Goal: Task Accomplishment & Management: Use online tool/utility

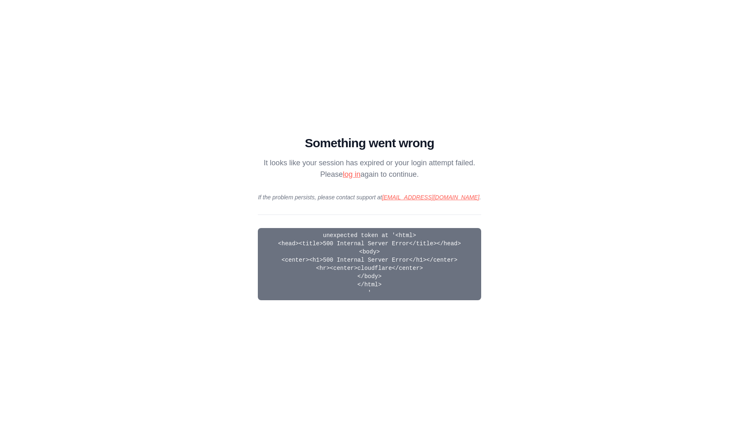
click at [528, 282] on main "Something went wrong It looks like your session has expired or your login attem…" at bounding box center [369, 214] width 739 height 429
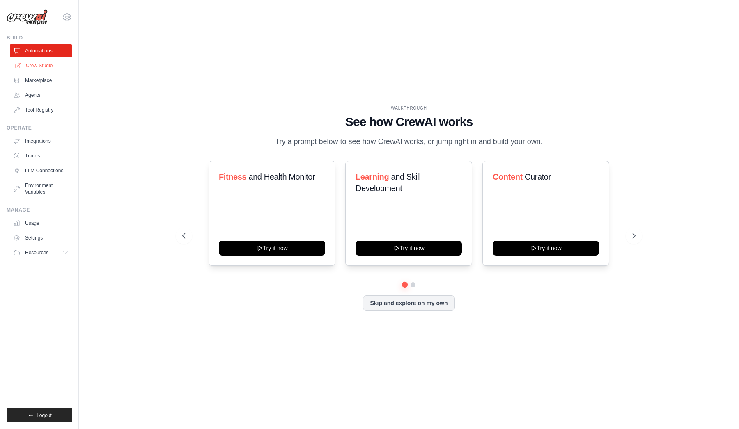
click at [46, 62] on link "Crew Studio" at bounding box center [42, 65] width 62 height 13
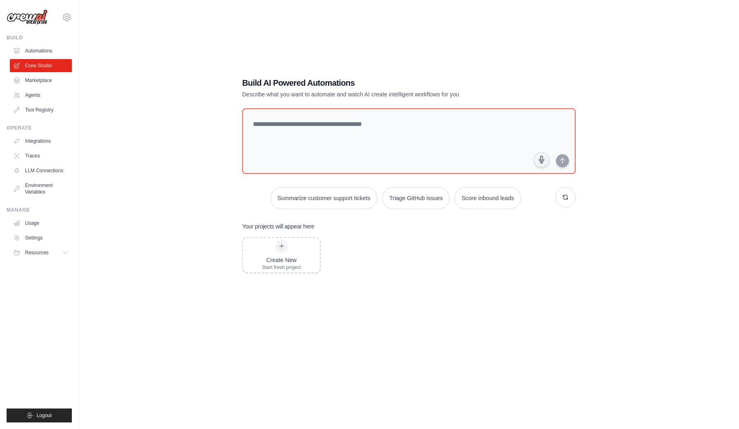
click at [44, 81] on link "Marketplace" at bounding box center [41, 80] width 62 height 13
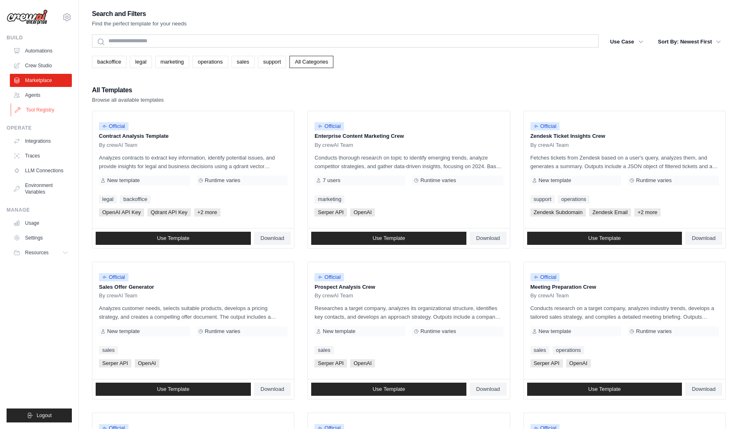
click at [46, 105] on link "Tool Registry" at bounding box center [42, 109] width 62 height 13
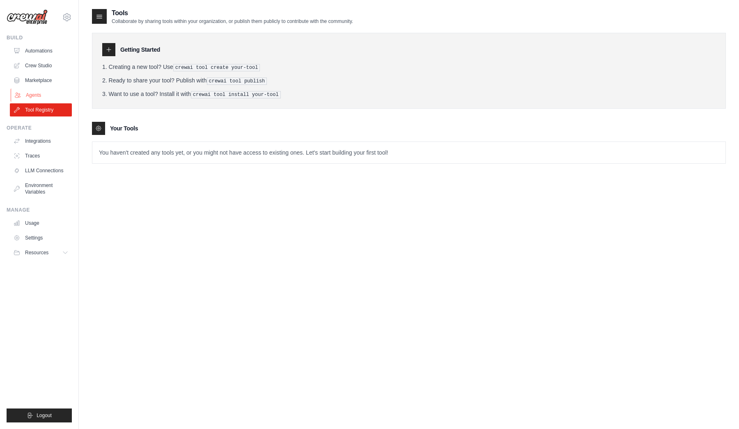
click at [41, 96] on link "Agents" at bounding box center [42, 95] width 62 height 13
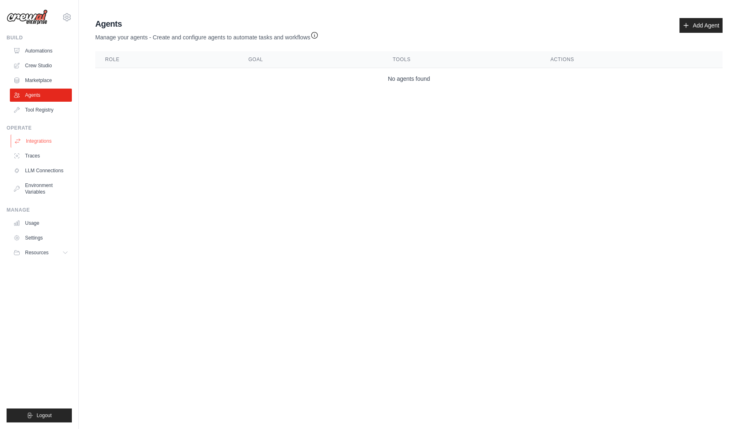
click at [42, 140] on link "Integrations" at bounding box center [42, 141] width 62 height 13
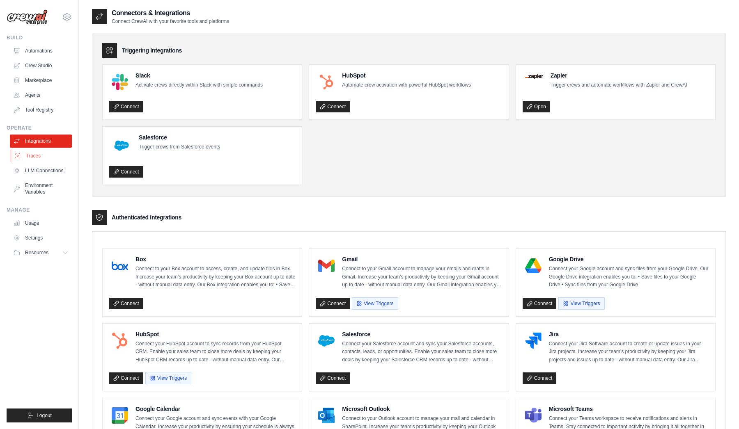
click at [39, 157] on link "Traces" at bounding box center [42, 155] width 62 height 13
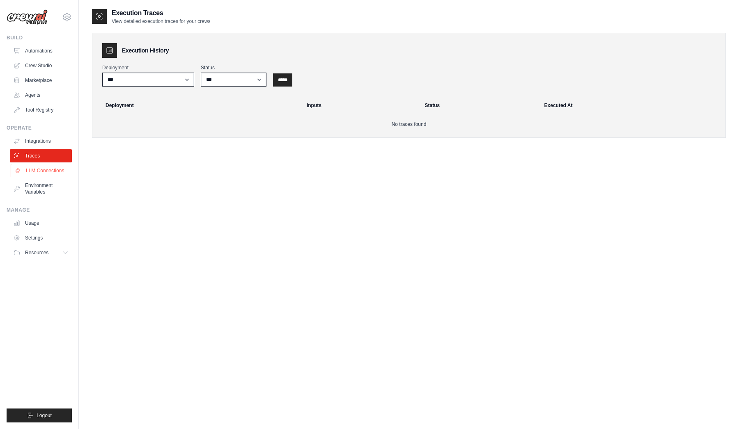
click at [41, 171] on link "LLM Connections" at bounding box center [42, 170] width 62 height 13
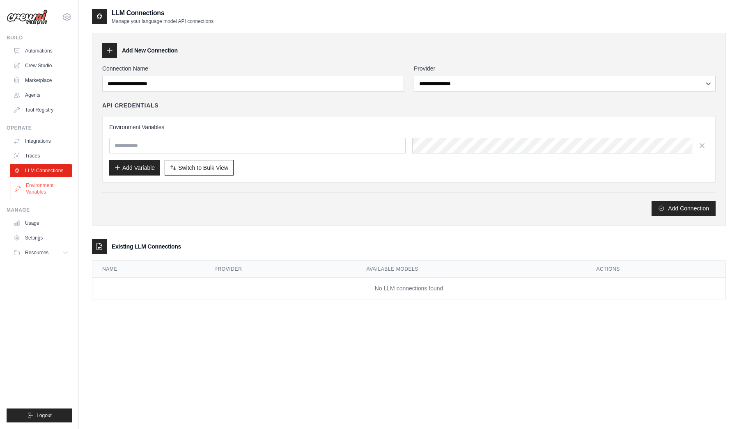
click at [41, 192] on link "Environment Variables" at bounding box center [42, 189] width 62 height 20
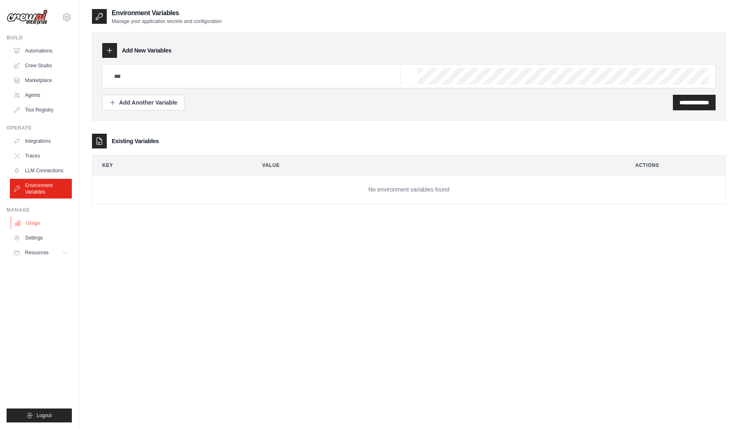
click at [42, 221] on link "Usage" at bounding box center [42, 223] width 62 height 13
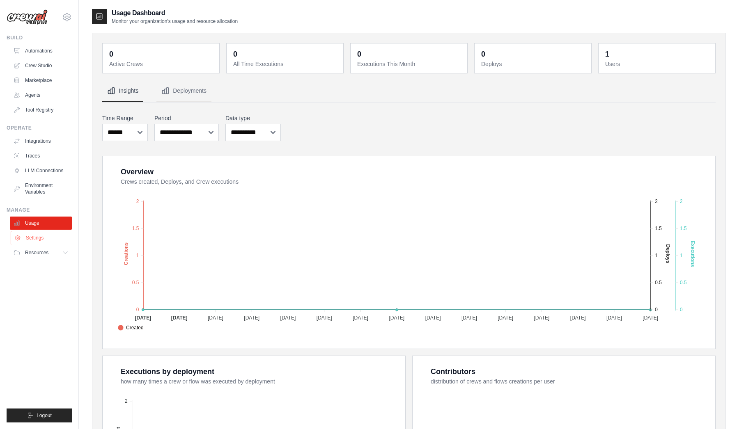
click at [43, 240] on link "Settings" at bounding box center [42, 237] width 62 height 13
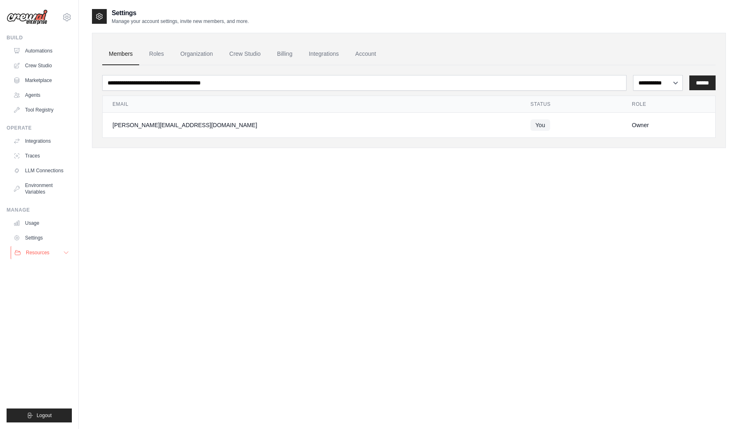
click at [44, 254] on span "Resources" at bounding box center [37, 253] width 23 height 7
click at [36, 95] on link "Agents" at bounding box center [42, 95] width 62 height 13
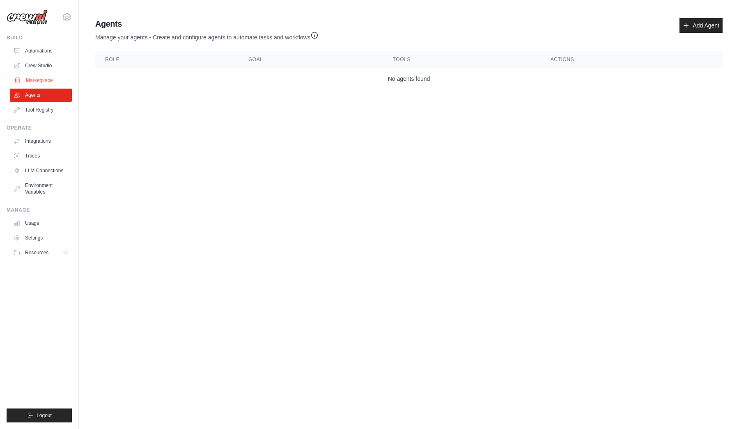
click at [40, 85] on link "Marketplace" at bounding box center [42, 80] width 62 height 13
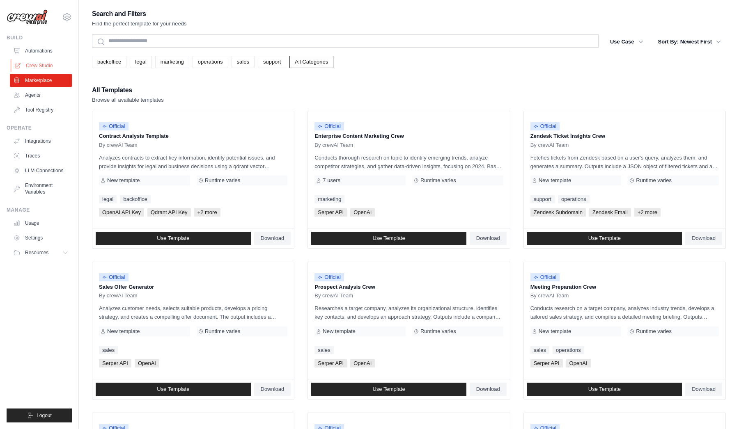
click at [35, 61] on link "Crew Studio" at bounding box center [42, 65] width 62 height 13
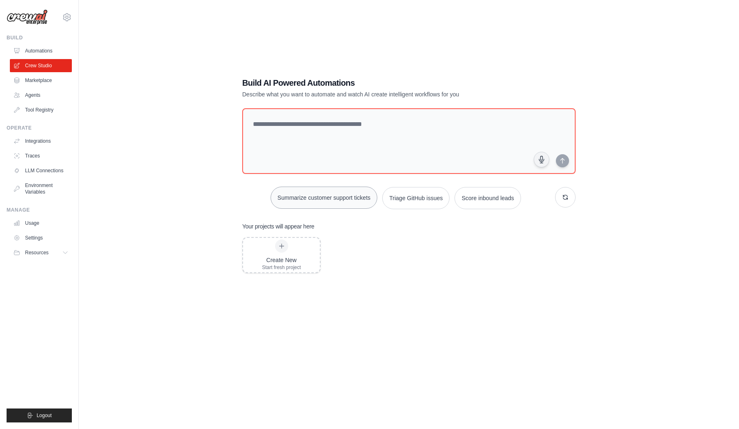
click at [350, 190] on button "Summarize customer support tickets" at bounding box center [323, 198] width 107 height 22
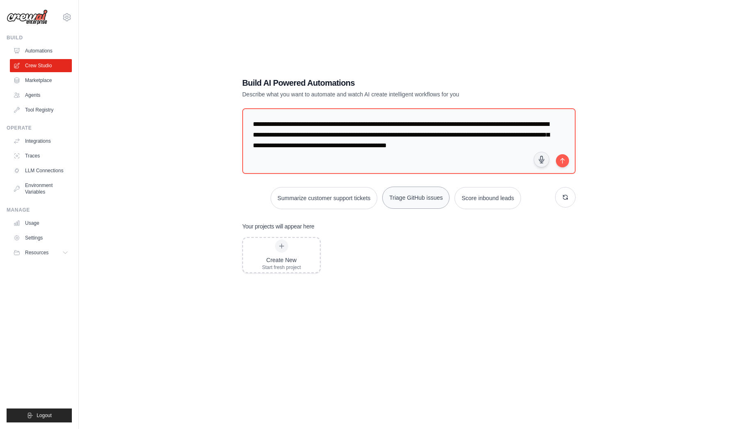
click at [419, 200] on button "Triage GitHub issues" at bounding box center [415, 198] width 67 height 22
click at [500, 201] on button "Score inbound leads" at bounding box center [487, 198] width 66 height 22
click at [542, 155] on button "button" at bounding box center [541, 159] width 16 height 16
click at [540, 160] on circle "button" at bounding box center [541, 159] width 2 height 2
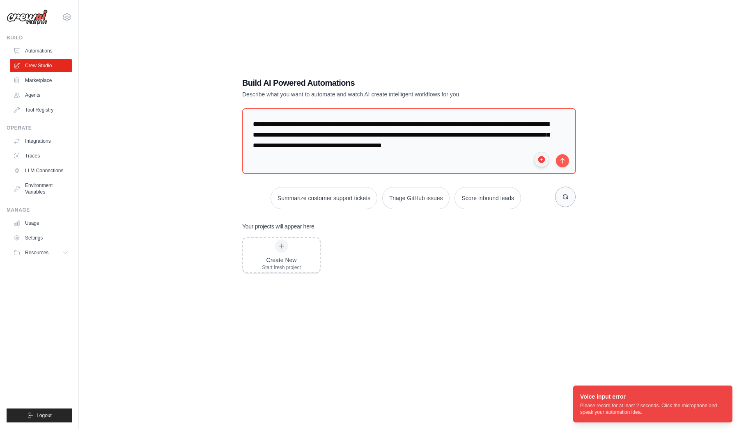
click at [566, 199] on icon "button" at bounding box center [565, 197] width 5 height 5
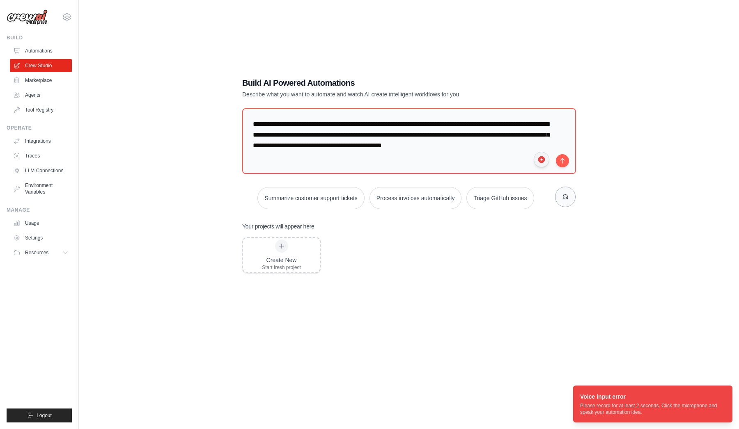
click at [566, 199] on icon "button" at bounding box center [565, 197] width 5 height 5
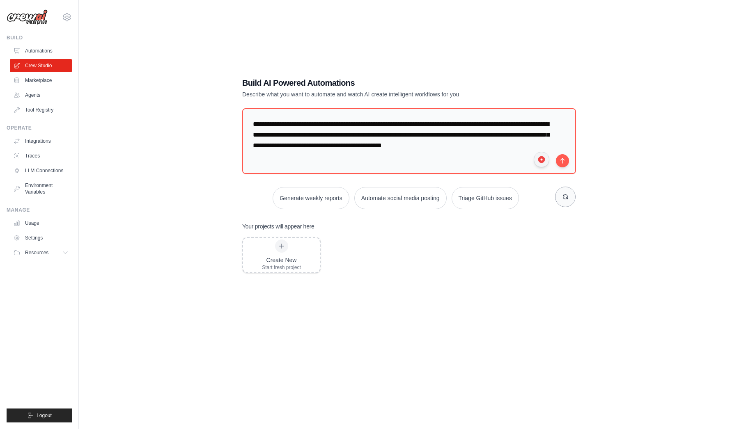
click at [566, 199] on icon "button" at bounding box center [565, 197] width 5 height 5
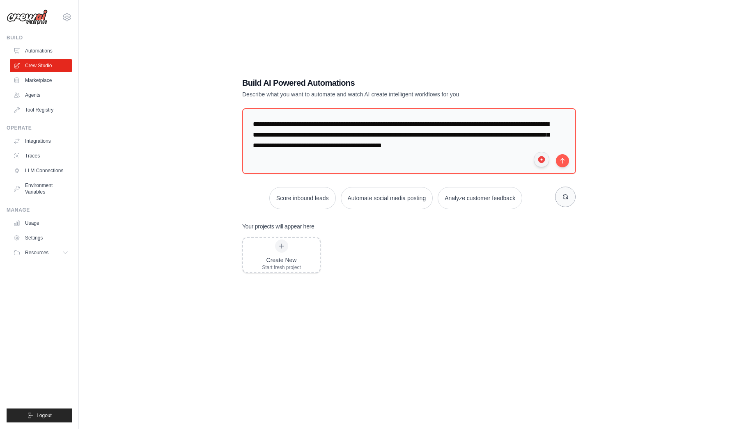
click at [566, 199] on icon "button" at bounding box center [565, 197] width 5 height 5
click at [291, 259] on div "Create New" at bounding box center [281, 260] width 39 height 8
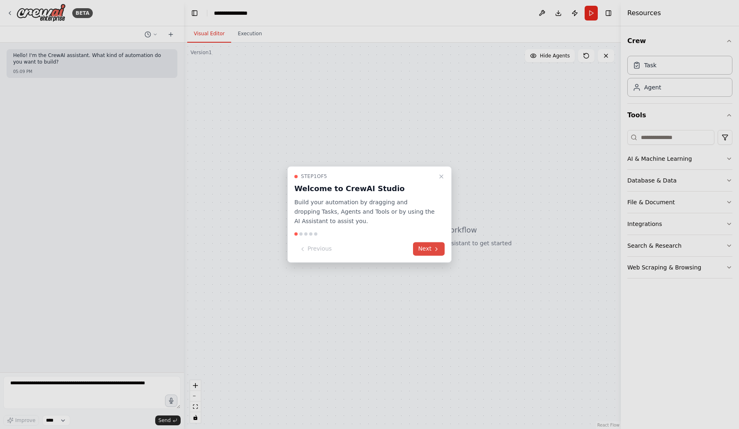
click at [434, 250] on icon at bounding box center [436, 249] width 7 height 7
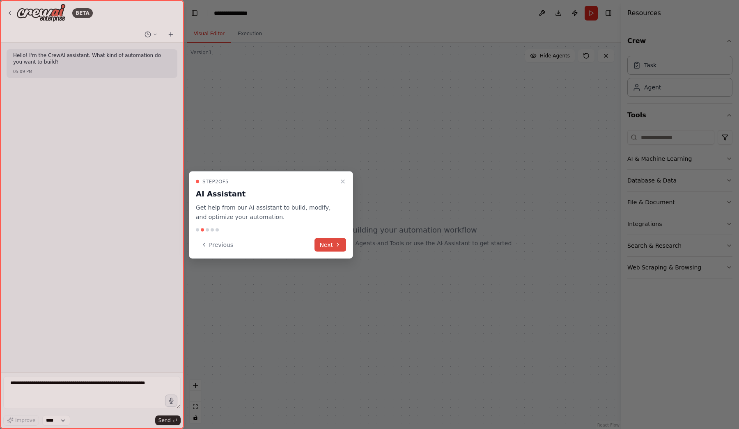
click at [328, 239] on button "Next" at bounding box center [330, 245] width 32 height 14
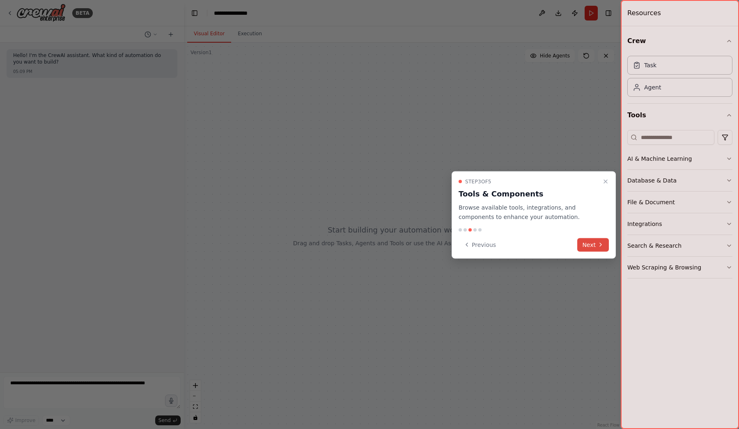
click at [595, 244] on button "Next" at bounding box center [593, 245] width 32 height 14
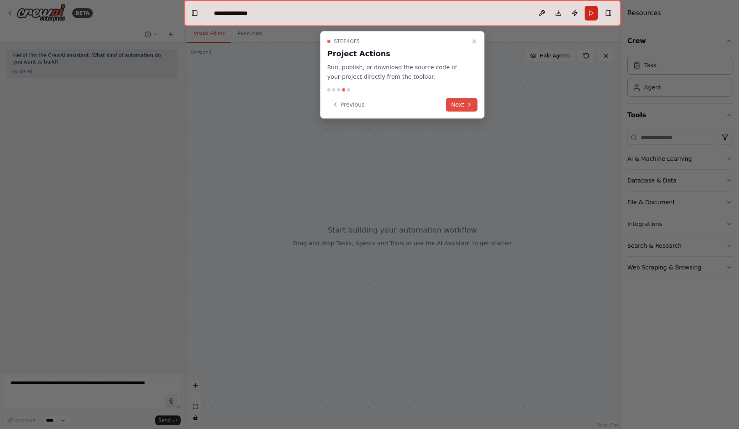
click at [459, 103] on button "Next" at bounding box center [462, 105] width 32 height 14
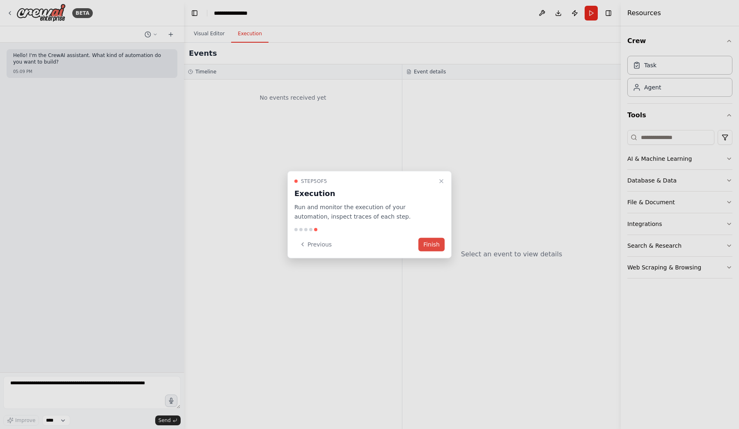
click at [435, 239] on button "Finish" at bounding box center [431, 245] width 26 height 14
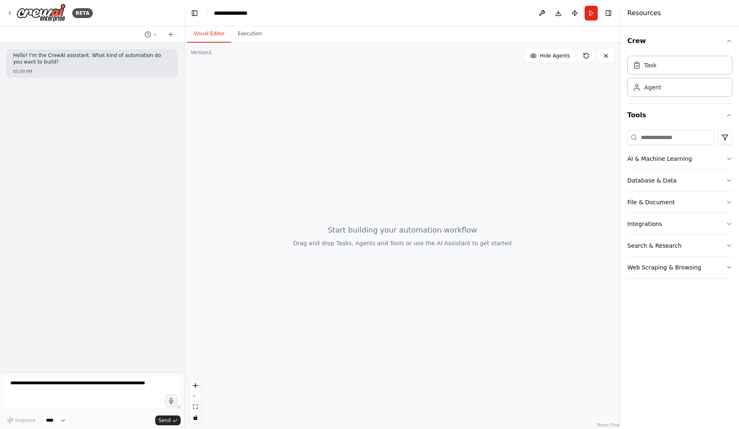
click at [392, 178] on div at bounding box center [402, 236] width 437 height 387
drag, startPoint x: 392, startPoint y: 199, endPoint x: 392, endPoint y: 193, distance: 6.2
click at [392, 193] on div at bounding box center [402, 236] width 437 height 387
click at [664, 68] on div "Task" at bounding box center [679, 64] width 105 height 19
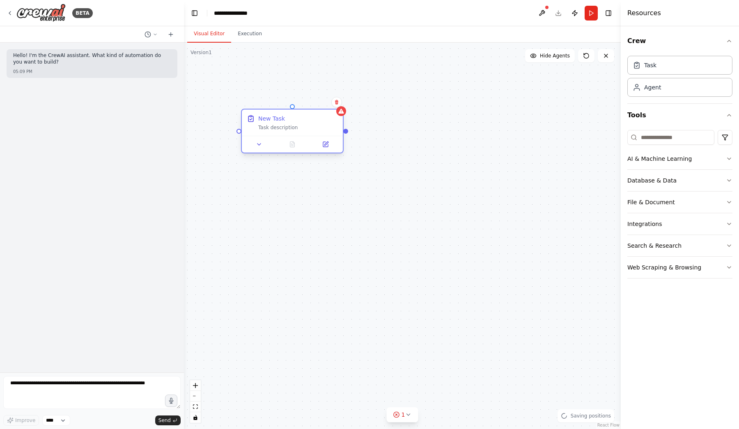
drag, startPoint x: 520, startPoint y: 165, endPoint x: 282, endPoint y: 121, distance: 242.7
click at [282, 121] on div "New Task Task description" at bounding box center [298, 122] width 80 height 16
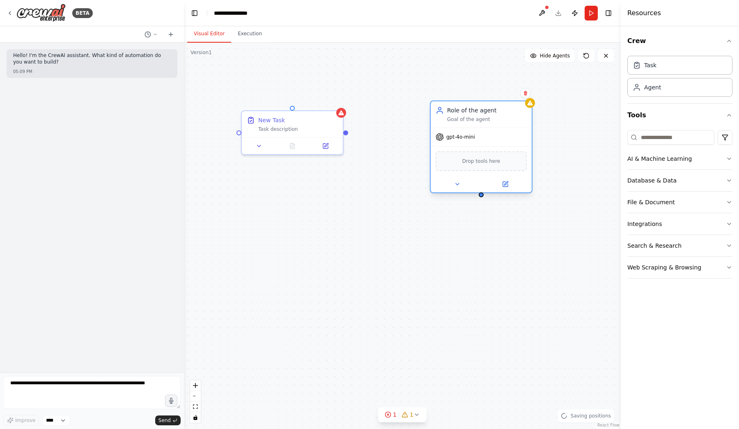
drag, startPoint x: 494, startPoint y: 212, endPoint x: 491, endPoint y: 122, distance: 89.9
click at [491, 122] on div "Goal of the agent" at bounding box center [487, 119] width 80 height 7
drag, startPoint x: 380, startPoint y: 279, endPoint x: 334, endPoint y: 263, distance: 48.8
click at [334, 263] on div "New Task Task description" at bounding box center [308, 254] width 101 height 26
drag, startPoint x: 346, startPoint y: 133, endPoint x: 257, endPoint y: 265, distance: 159.1
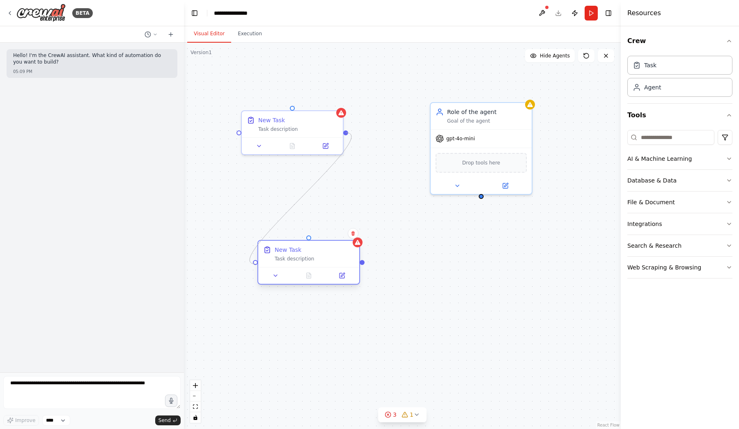
click at [257, 265] on div "New Task Task description Role of the agent Goal of the agent gpt-4o-mini Drop …" at bounding box center [401, 230] width 437 height 387
drag, startPoint x: 328, startPoint y: 262, endPoint x: 348, endPoint y: 266, distance: 20.8
click at [348, 266] on div "New Task Task description" at bounding box center [333, 254] width 101 height 26
click at [388, 268] on div ".deletable-edge-delete-btn { width: 20px; height: 20px; border: 0px solid #ffff…" at bounding box center [402, 236] width 437 height 387
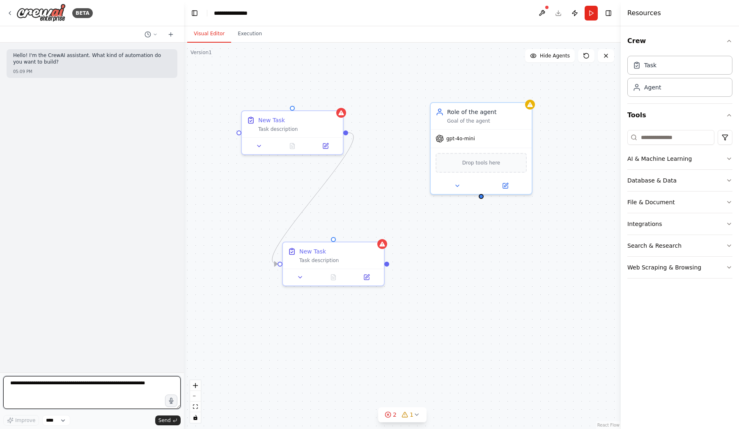
click at [81, 387] on textarea at bounding box center [91, 392] width 177 height 33
type textarea "**********"
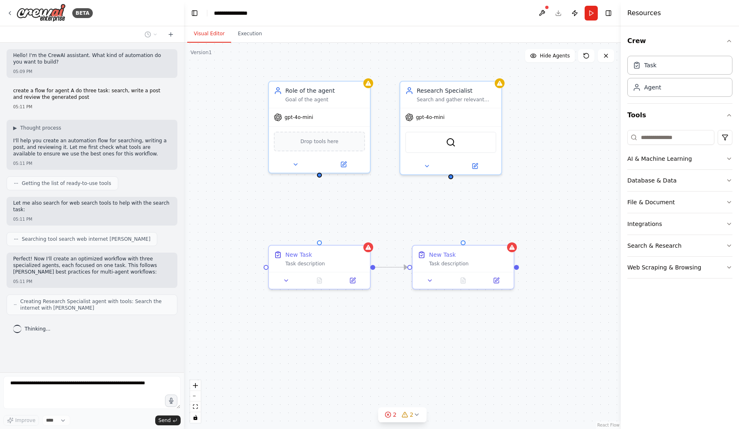
drag, startPoint x: 299, startPoint y: 206, endPoint x: 343, endPoint y: 209, distance: 43.6
click at [343, 209] on div ".deletable-edge-delete-btn { width: 20px; height: 20px; border: 0px solid #ffff…" at bounding box center [402, 236] width 437 height 387
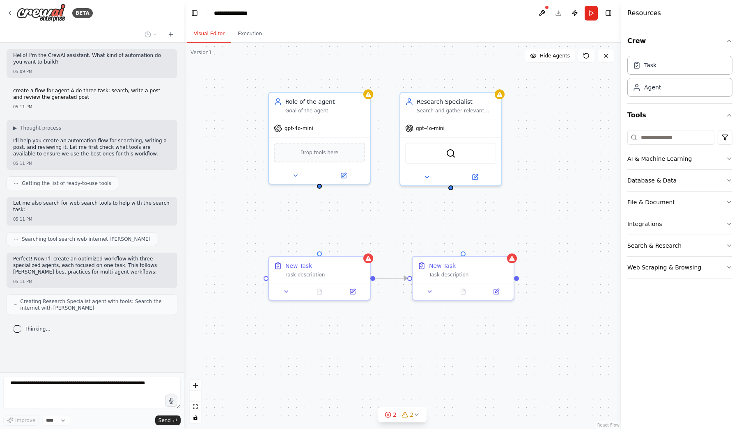
drag, startPoint x: 244, startPoint y: 195, endPoint x: 244, endPoint y: 206, distance: 11.1
click at [244, 206] on div ".deletable-edge-delete-btn { width: 20px; height: 20px; border: 0px solid #ffff…" at bounding box center [402, 236] width 437 height 387
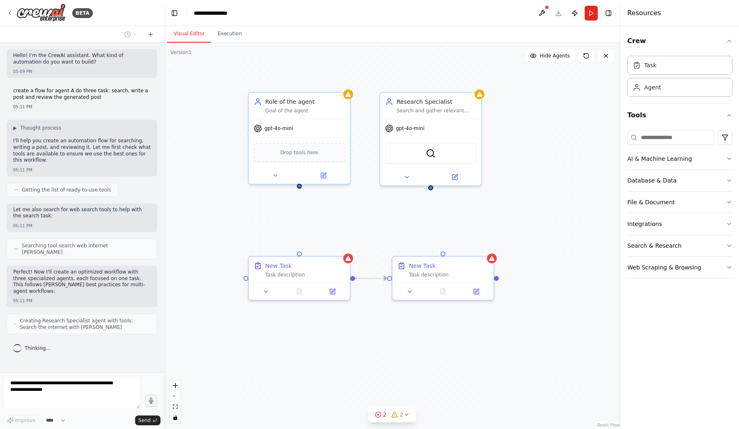
drag, startPoint x: 183, startPoint y: 200, endPoint x: 196, endPoint y: 189, distance: 16.9
click at [196, 189] on div "**********" at bounding box center [369, 214] width 739 height 429
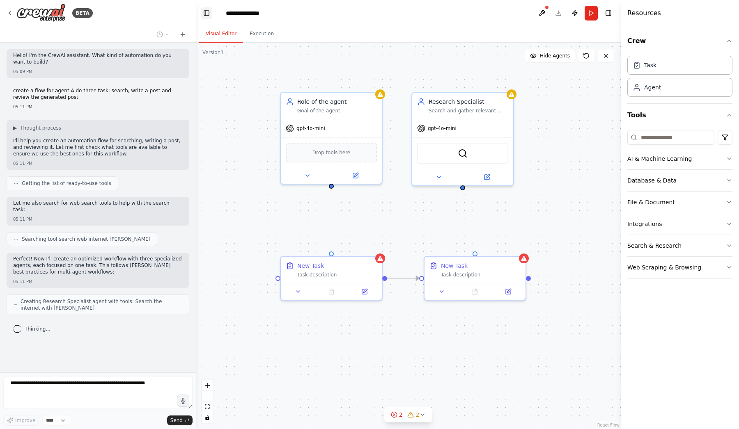
click at [205, 16] on button "Toggle Left Sidebar" at bounding box center [206, 12] width 11 height 11
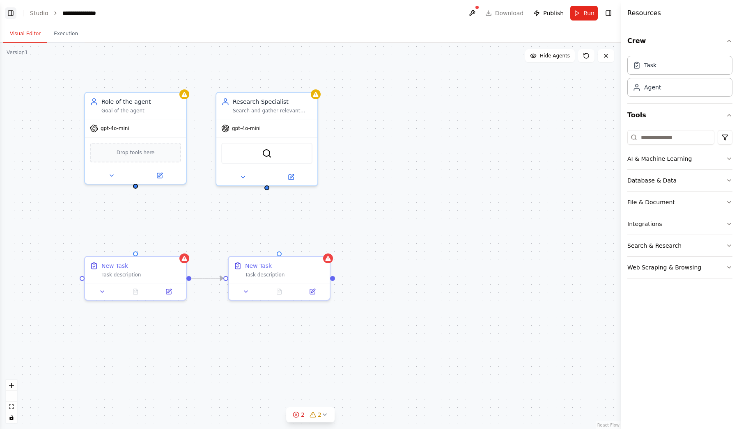
click at [8, 15] on button "Toggle Left Sidebar" at bounding box center [10, 12] width 11 height 11
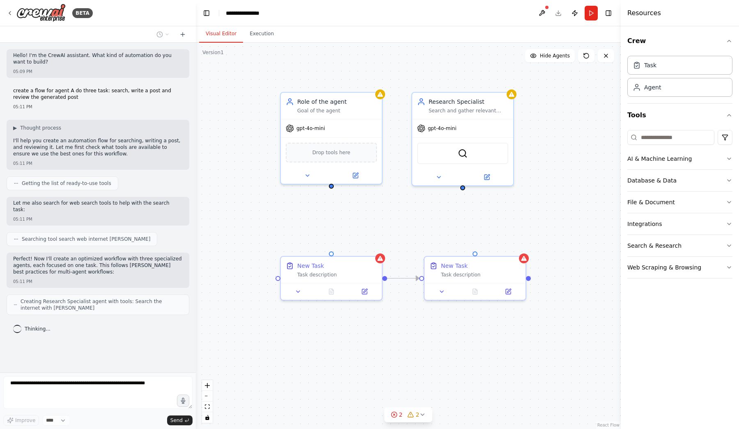
click at [14, 302] on icon at bounding box center [16, 304] width 4 height 5
click at [184, 323] on div "Thinking..." at bounding box center [98, 329] width 183 height 15
click at [676, 174] on button "Database & Data" at bounding box center [679, 180] width 105 height 21
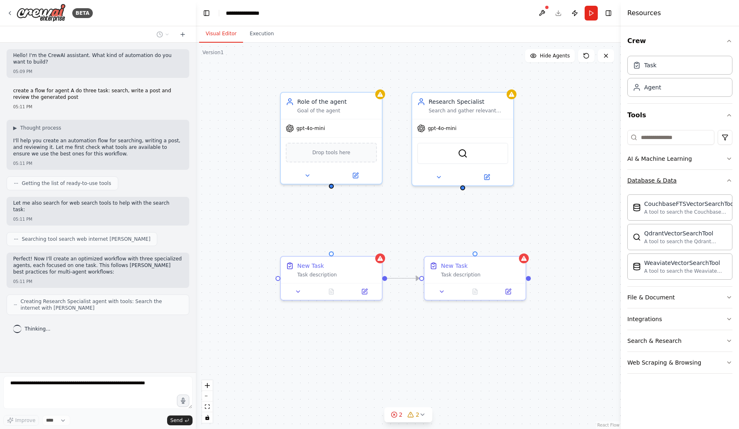
click at [676, 174] on button "Database & Data" at bounding box center [679, 180] width 105 height 21
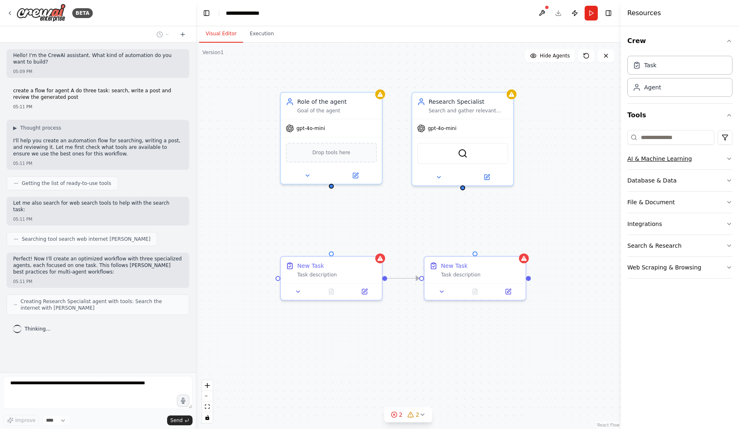
click at [668, 161] on div "AI & Machine Learning" at bounding box center [659, 159] width 64 height 8
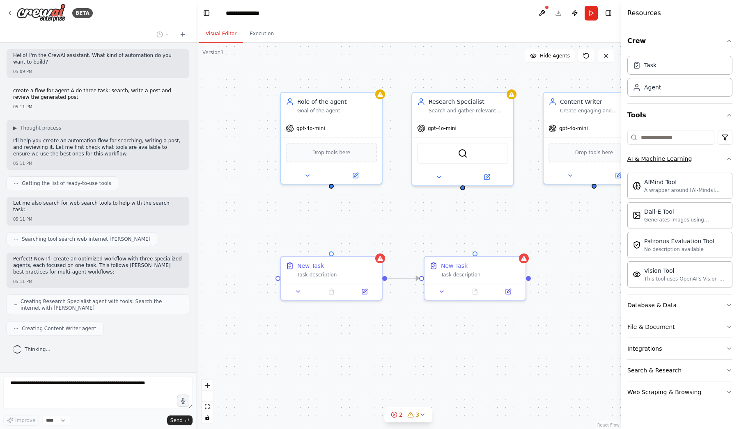
click at [668, 161] on div "AI & Machine Learning" at bounding box center [659, 159] width 64 height 8
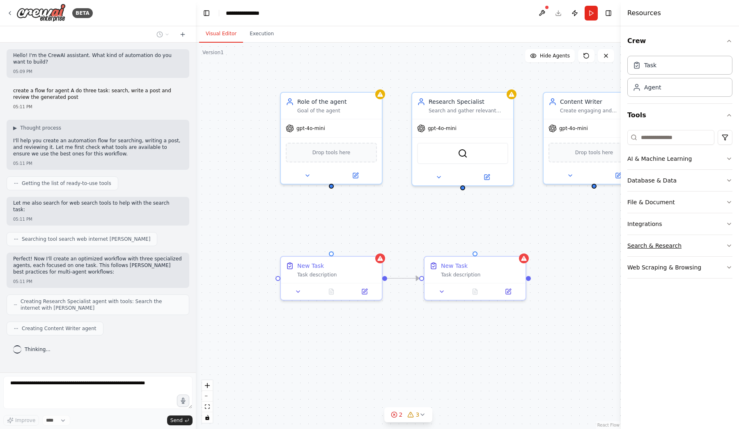
click at [666, 242] on div "Search & Research" at bounding box center [654, 246] width 54 height 8
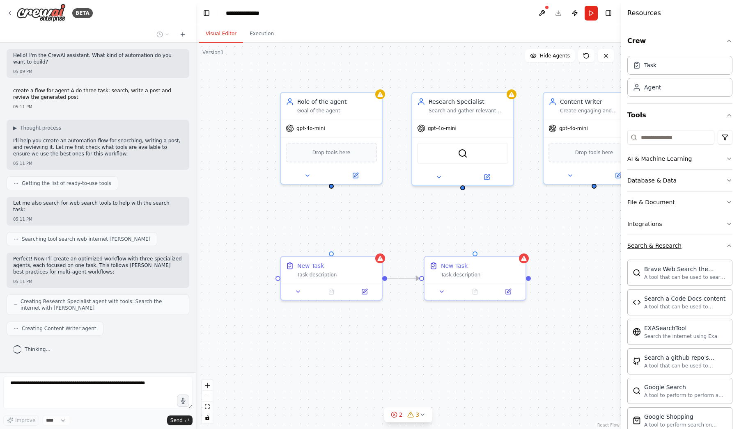
click at [666, 242] on div "Search & Research" at bounding box center [654, 246] width 54 height 8
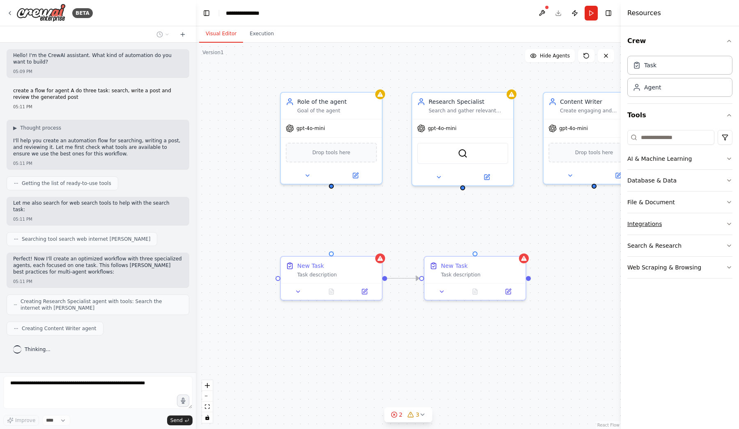
click at [657, 226] on div "Integrations" at bounding box center [644, 224] width 34 height 8
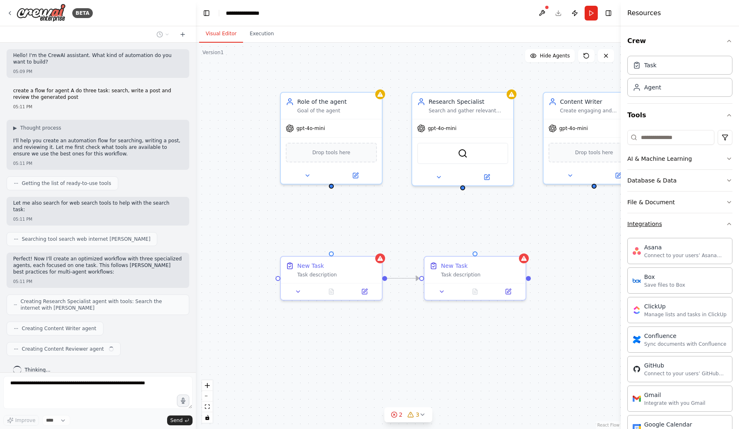
scroll to position [2, 0]
click at [657, 226] on div "Integrations" at bounding box center [644, 224] width 34 height 8
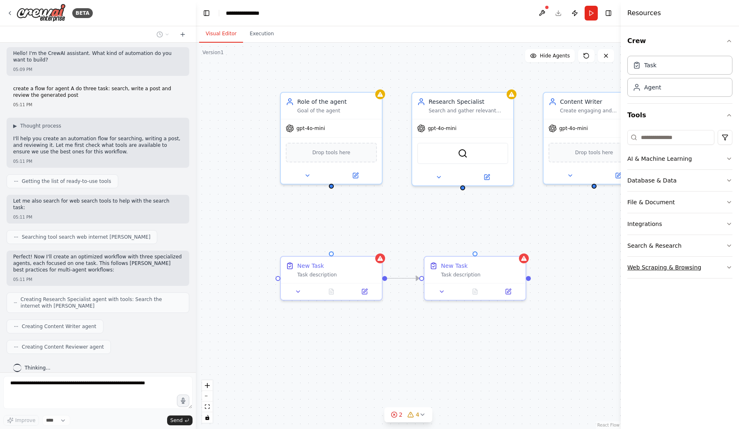
click at [657, 258] on button "Web Scraping & Browsing" at bounding box center [679, 267] width 105 height 21
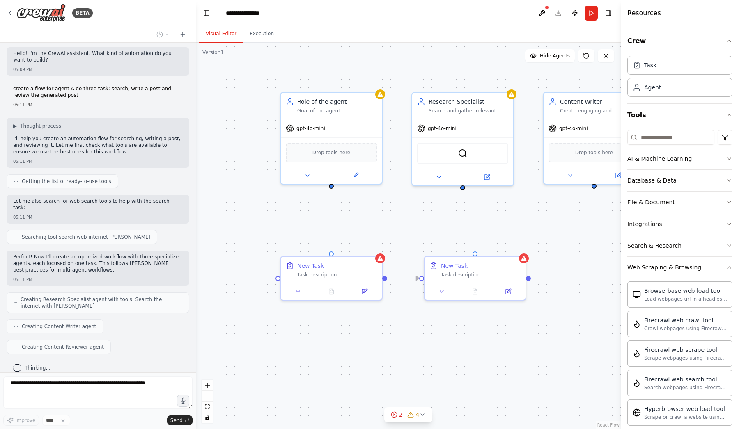
click at [657, 258] on button "Web Scraping & Browsing" at bounding box center [679, 267] width 105 height 21
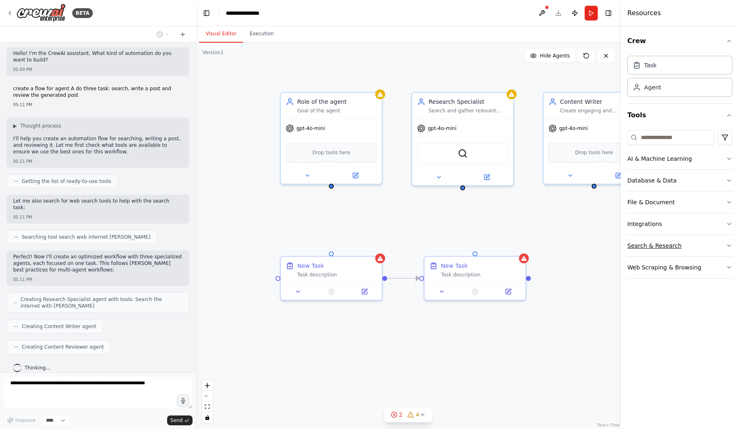
click at [652, 247] on div "Search & Research" at bounding box center [654, 246] width 54 height 8
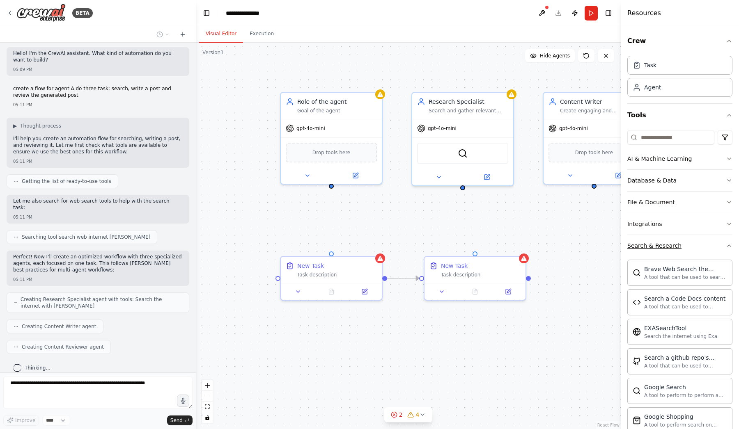
click at [652, 247] on div "Search & Research" at bounding box center [654, 246] width 54 height 8
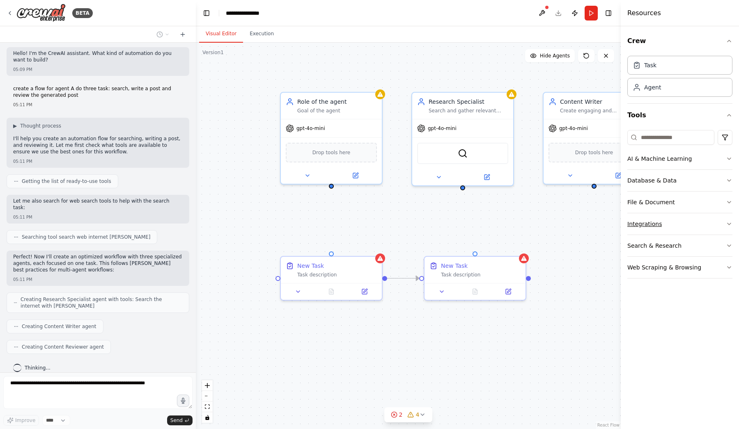
click at [649, 228] on button "Integrations" at bounding box center [679, 223] width 105 height 21
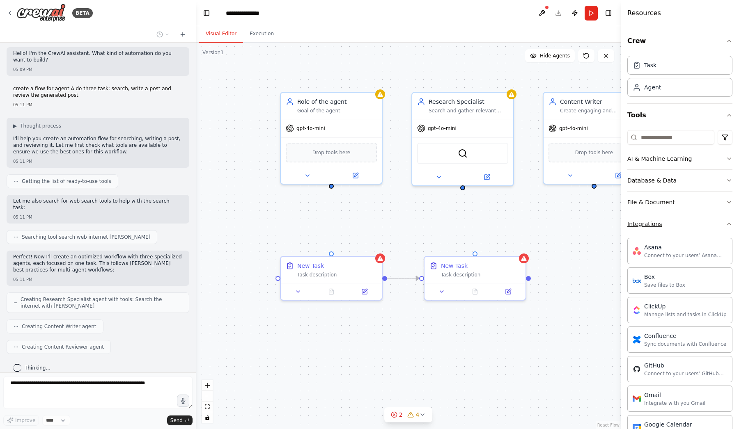
click at [649, 228] on button "Integrations" at bounding box center [679, 223] width 105 height 21
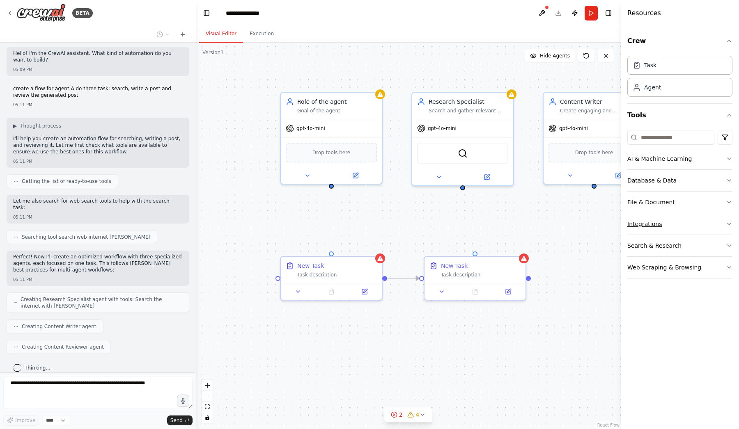
click at [649, 228] on button "Integrations" at bounding box center [679, 223] width 105 height 21
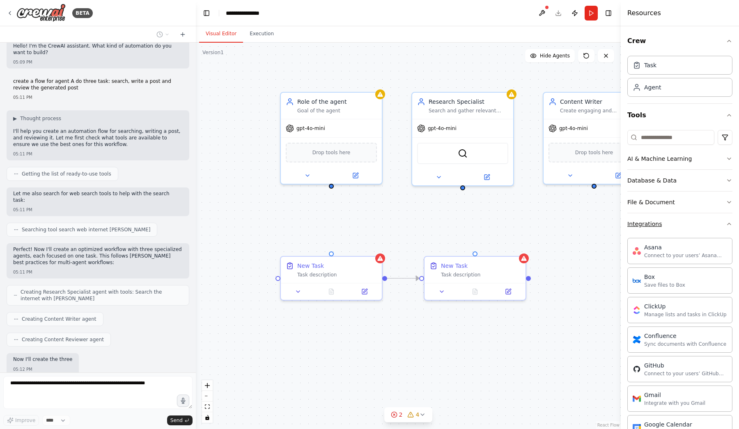
scroll to position [51, 0]
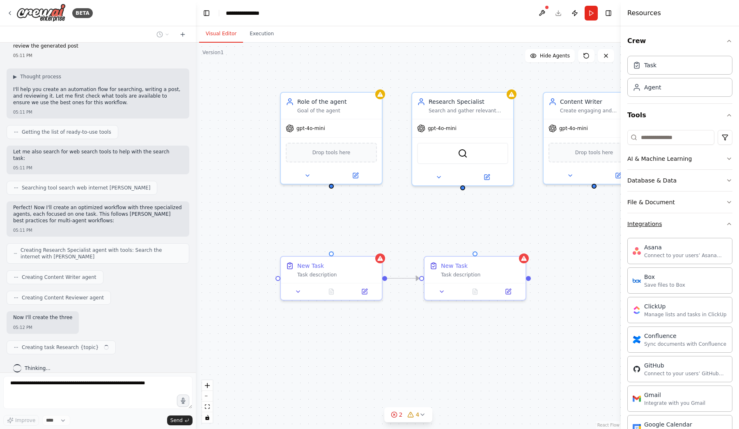
click at [649, 228] on button "Integrations" at bounding box center [679, 223] width 105 height 21
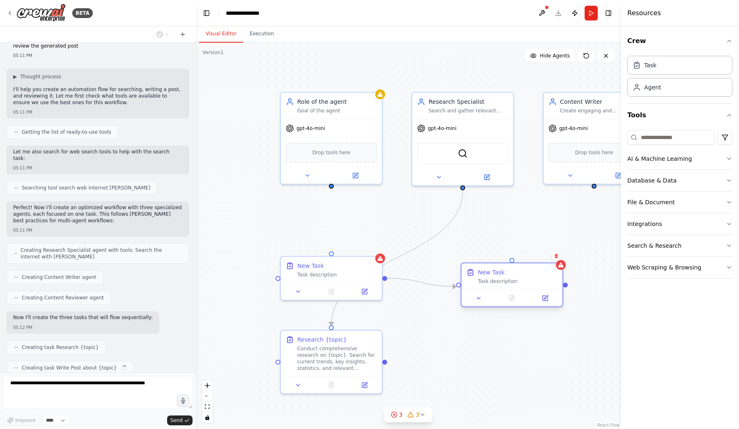
scroll to position [72, 0]
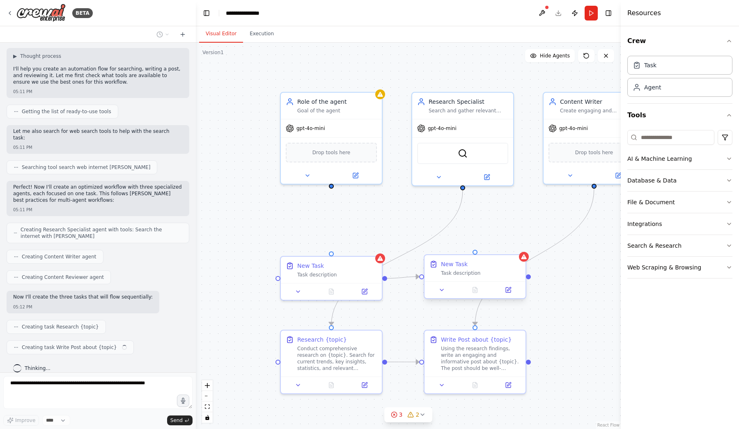
drag, startPoint x: 458, startPoint y: 271, endPoint x: 497, endPoint y: 283, distance: 41.7
click at [497, 283] on div "New Task Task description" at bounding box center [474, 276] width 103 height 45
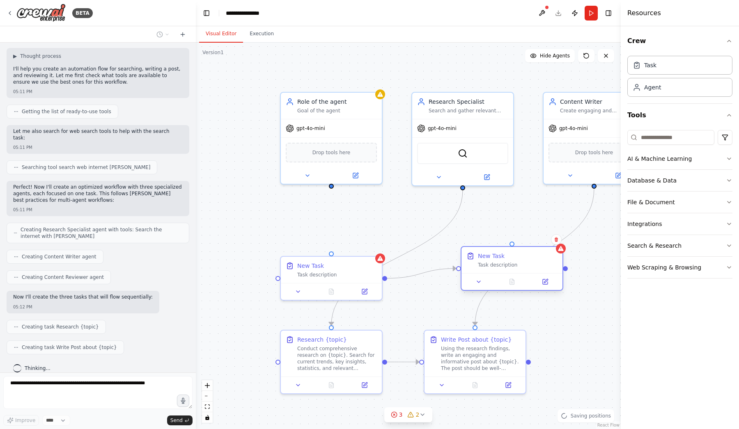
drag, startPoint x: 497, startPoint y: 283, endPoint x: 497, endPoint y: 259, distance: 24.6
click at [497, 259] on div "New Task" at bounding box center [491, 256] width 27 height 8
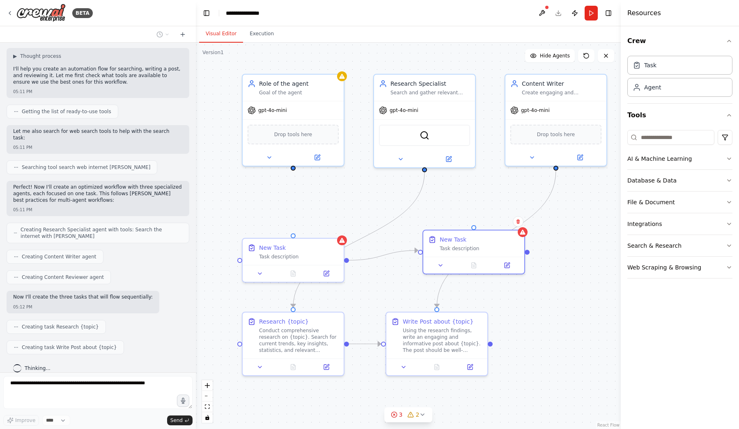
drag, startPoint x: 373, startPoint y: 219, endPoint x: 335, endPoint y: 201, distance: 42.0
click at [335, 201] on div ".deletable-edge-delete-btn { width: 20px; height: 20px; border: 0px solid #ffff…" at bounding box center [408, 236] width 425 height 387
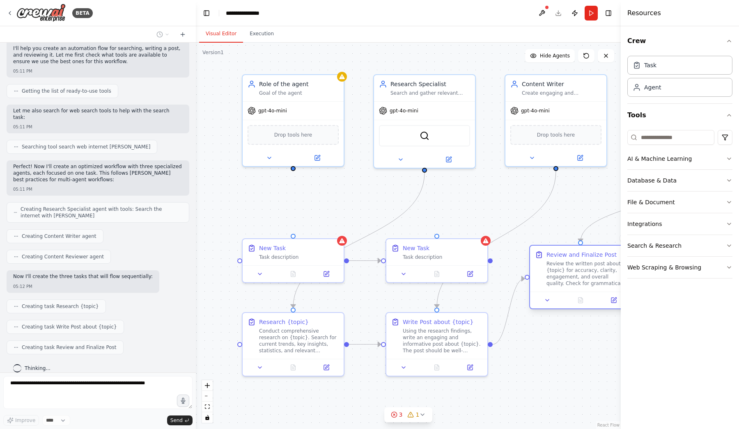
drag, startPoint x: 583, startPoint y: 272, endPoint x: 583, endPoint y: 280, distance: 8.2
click at [583, 280] on div "Review the written post about {topic} for accuracy, clarity, engagement, and ov…" at bounding box center [586, 274] width 80 height 26
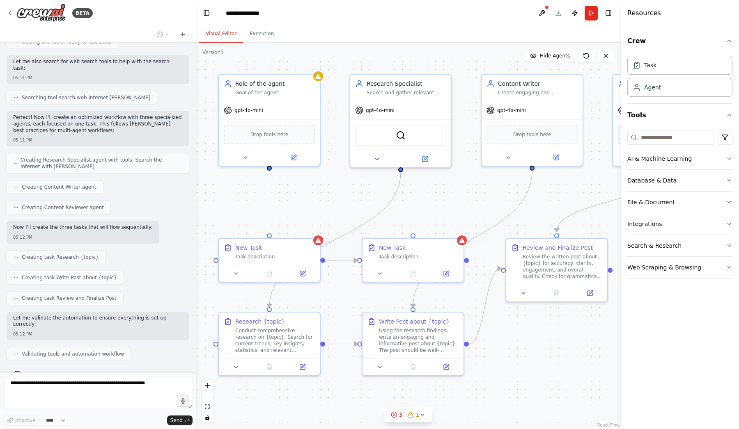
scroll to position [191, 0]
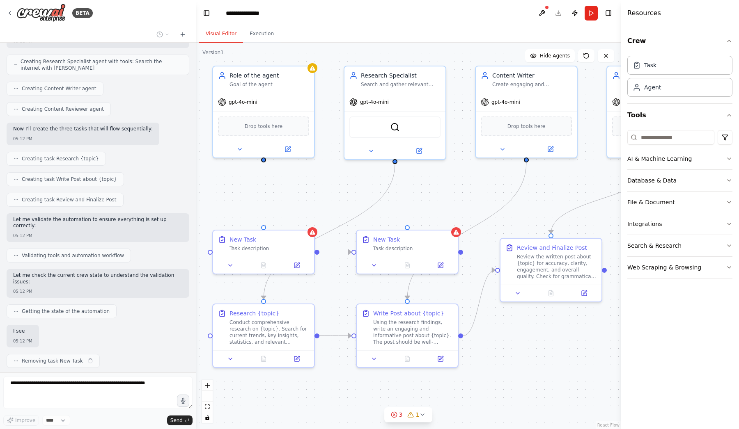
drag, startPoint x: 478, startPoint y: 212, endPoint x: 449, endPoint y: 203, distance: 30.8
click at [449, 203] on div ".deletable-edge-delete-btn { width: 20px; height: 20px; border: 0px solid #ffff…" at bounding box center [408, 236] width 425 height 387
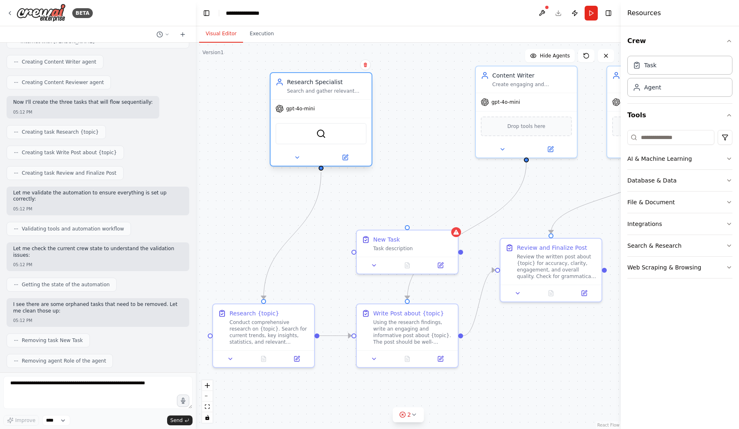
scroll to position [316, 0]
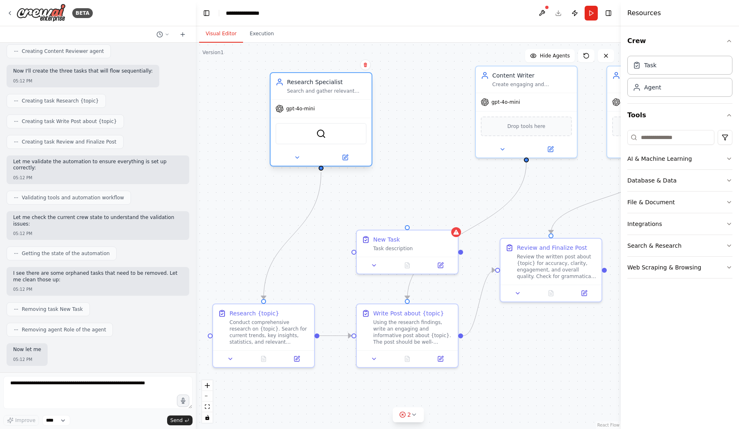
drag, startPoint x: 413, startPoint y: 105, endPoint x: 328, endPoint y: 109, distance: 85.0
click at [328, 109] on div "gpt-4o-mini" at bounding box center [320, 109] width 101 height 18
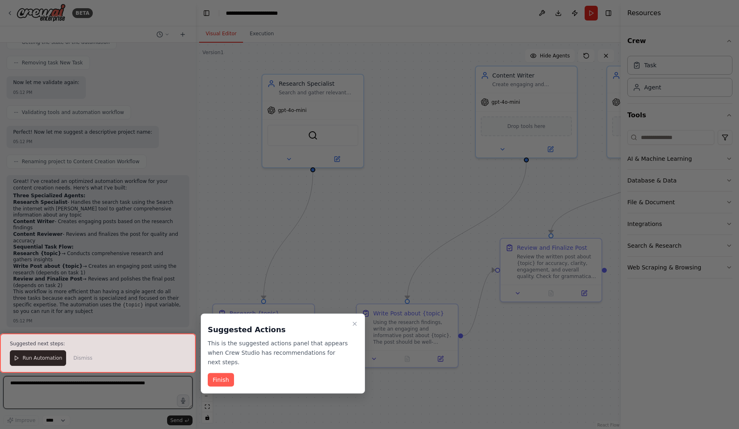
scroll to position [697, 0]
click at [218, 378] on button "Finish" at bounding box center [221, 380] width 26 height 14
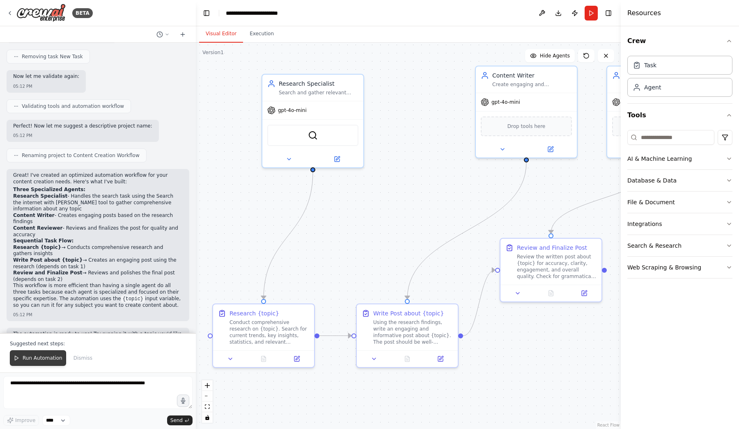
click at [52, 363] on button "Run Automation" at bounding box center [38, 358] width 56 height 16
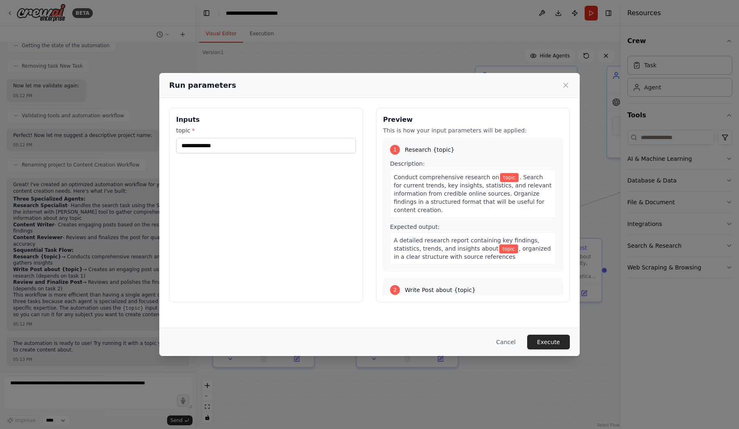
scroll to position [0, 0]
click at [309, 149] on input "topic *" at bounding box center [266, 146] width 180 height 16
type input "*"
type input "*******"
click at [539, 345] on button "Execute" at bounding box center [548, 342] width 43 height 15
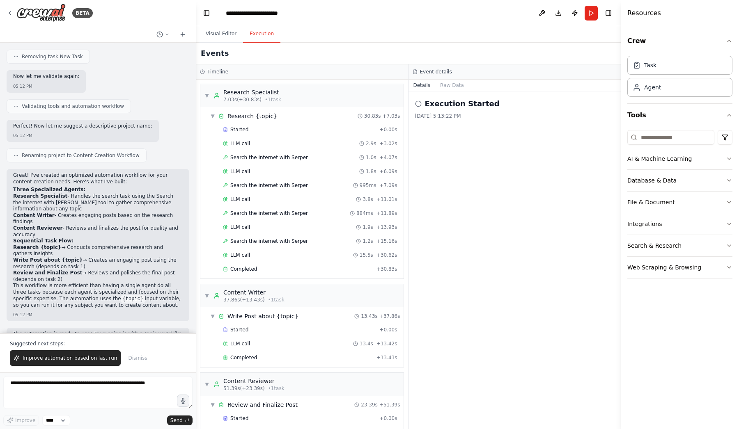
click at [266, 32] on button "Execution" at bounding box center [261, 33] width 37 height 17
click at [470, 105] on h2 "Execution Started" at bounding box center [462, 103] width 75 height 11
click at [419, 104] on icon at bounding box center [418, 104] width 7 height 7
click at [418, 108] on div "Execution Started" at bounding box center [514, 103] width 199 height 11
click at [453, 83] on button "Raw Data" at bounding box center [452, 85] width 34 height 11
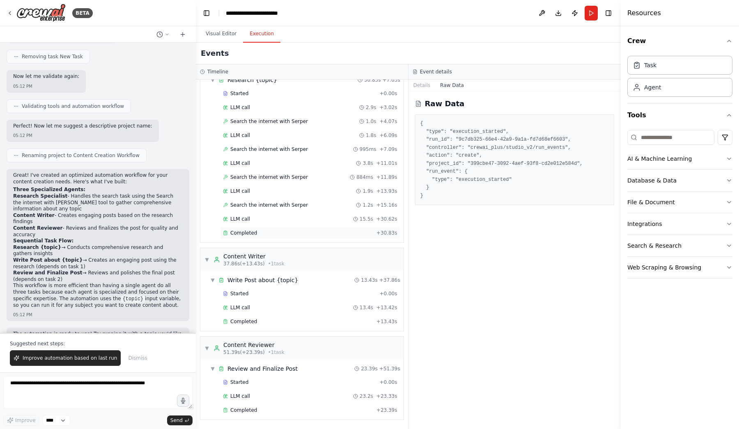
scroll to position [36, 0]
click at [302, 360] on div "▼ Review and Finalize Post 23.39s + 51.39s Started + 0.00s LLM call 23.2s + 23.…" at bounding box center [301, 390] width 203 height 60
click at [302, 380] on div "Started" at bounding box center [299, 382] width 153 height 7
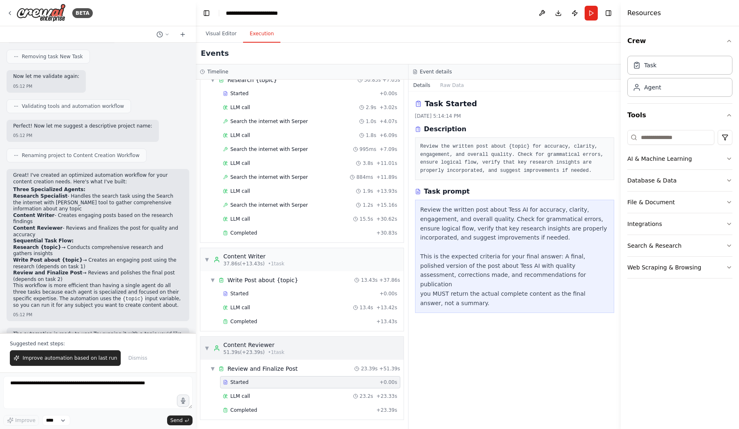
click at [260, 344] on div "Content Reviewer" at bounding box center [253, 345] width 61 height 8
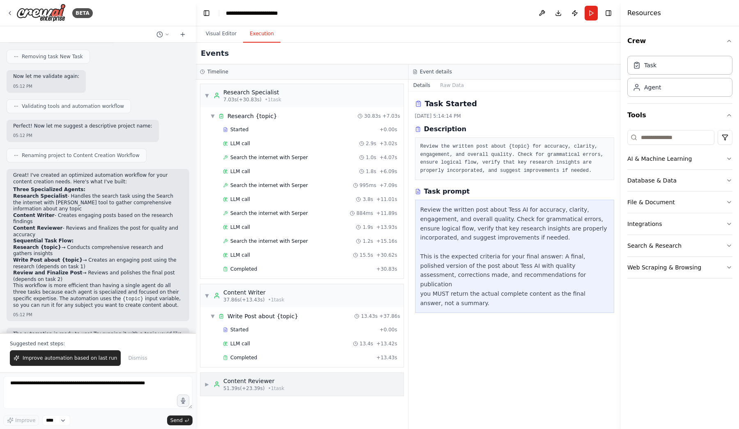
scroll to position [0, 0]
click at [255, 294] on div "Content Writer" at bounding box center [253, 292] width 61 height 8
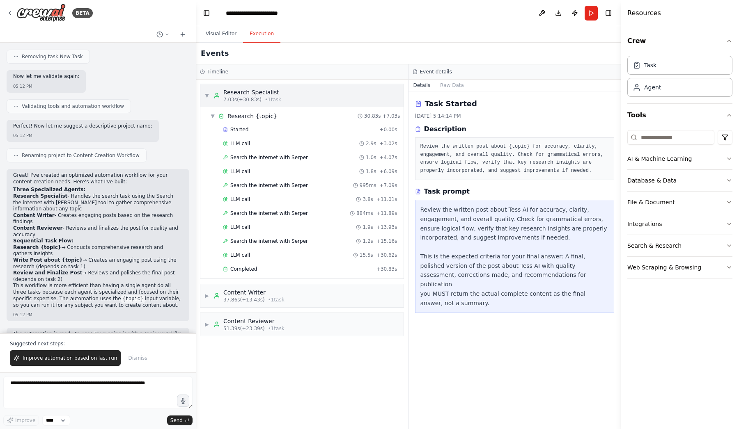
click at [252, 93] on div "Research Specialist" at bounding box center [252, 92] width 58 height 8
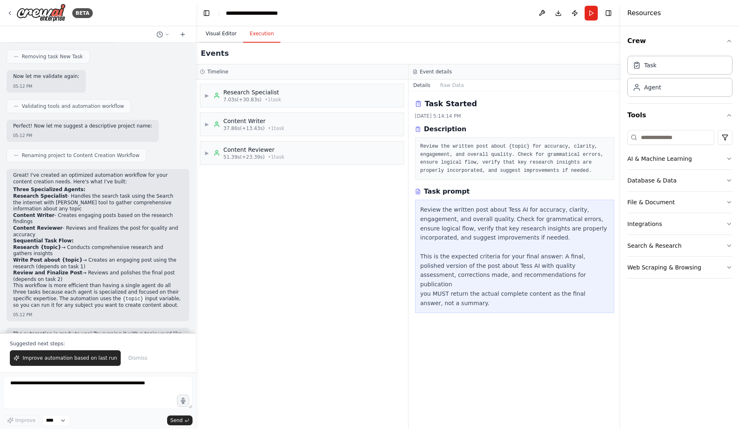
click at [222, 33] on button "Visual Editor" at bounding box center [221, 33] width 44 height 17
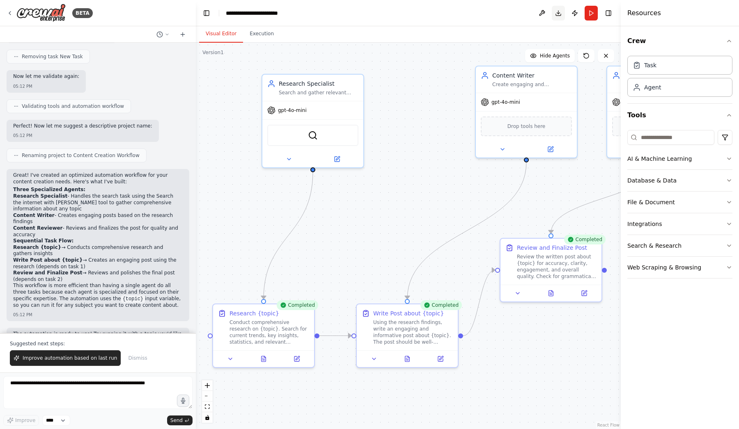
click at [561, 15] on button "Download" at bounding box center [558, 13] width 13 height 15
click at [263, 38] on button "Execution" at bounding box center [261, 33] width 37 height 17
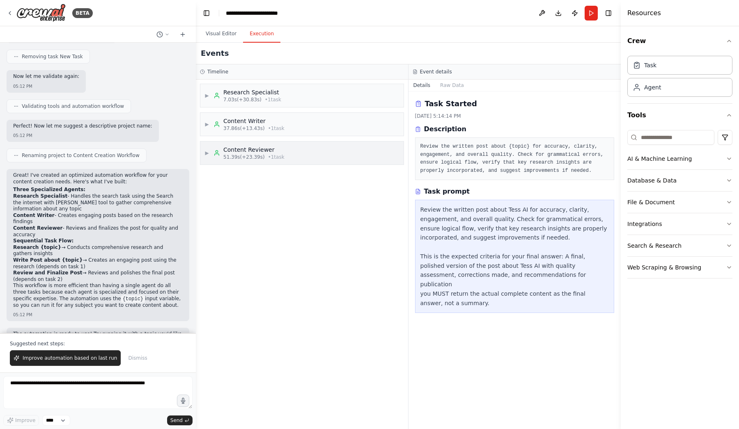
click at [206, 151] on span "▶" at bounding box center [206, 153] width 5 height 7
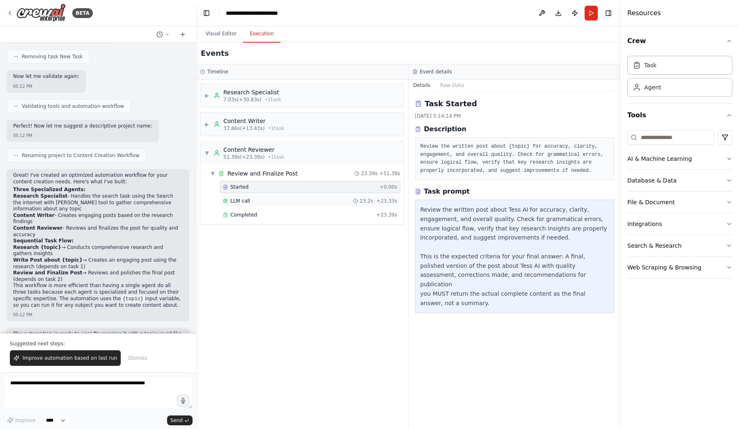
click at [255, 201] on div "LLM call 23.2s + 23.33s" at bounding box center [310, 201] width 174 height 7
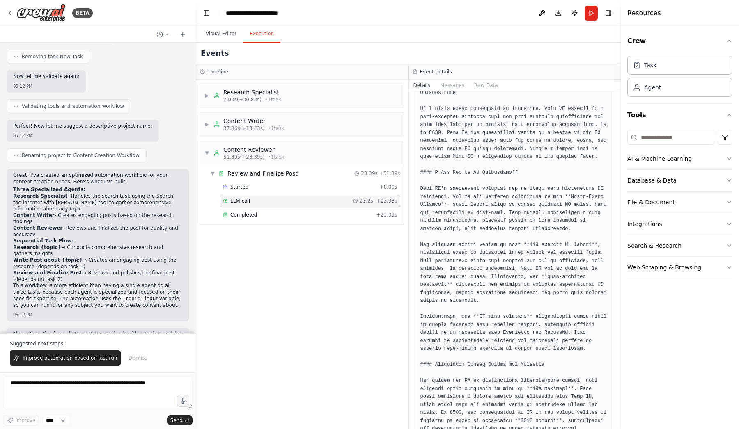
scroll to position [92, 0]
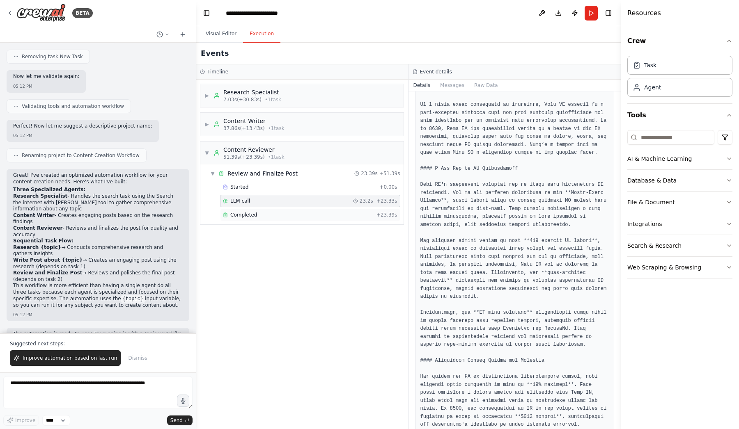
click at [354, 213] on div "Completed" at bounding box center [298, 215] width 150 height 7
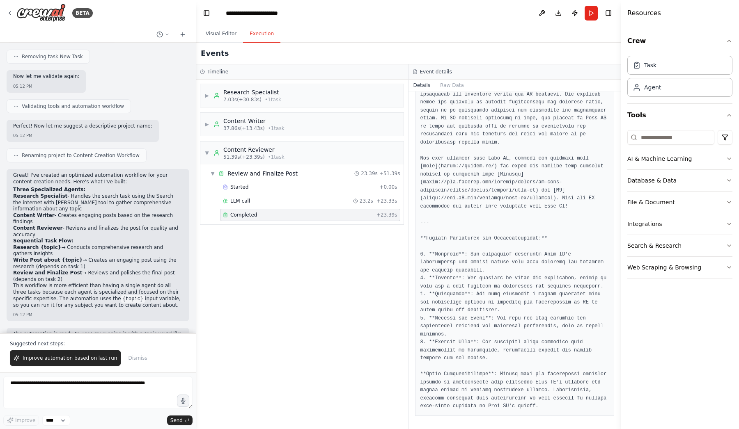
scroll to position [0, 0]
click at [307, 202] on div "LLM call 23.2s + 23.33s" at bounding box center [310, 201] width 174 height 7
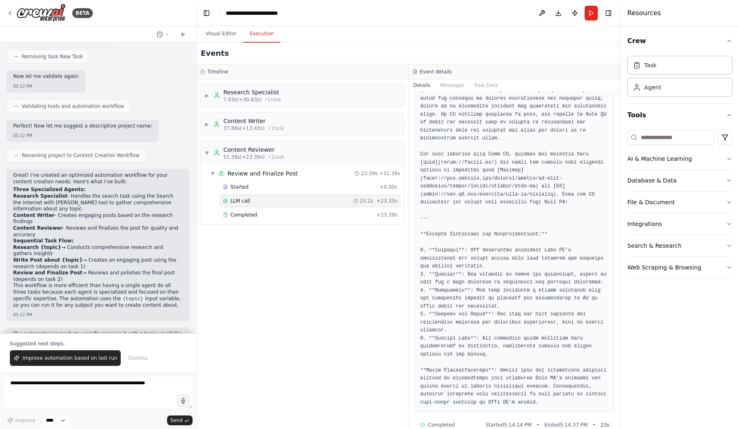
scroll to position [622, 0]
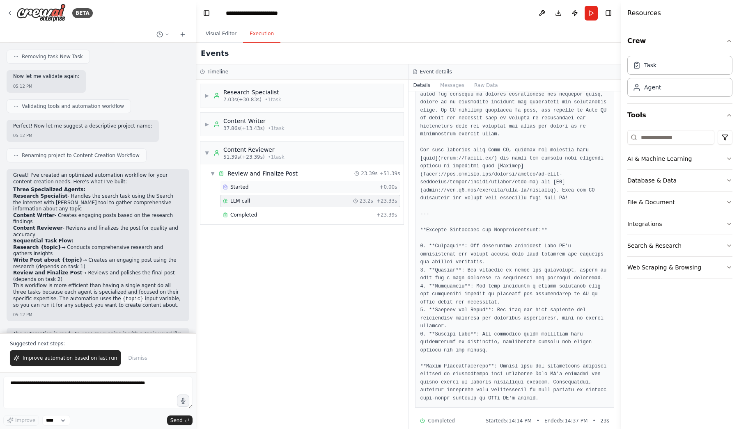
click at [279, 188] on div "Started" at bounding box center [299, 187] width 153 height 7
